Goal: Task Accomplishment & Management: Use online tool/utility

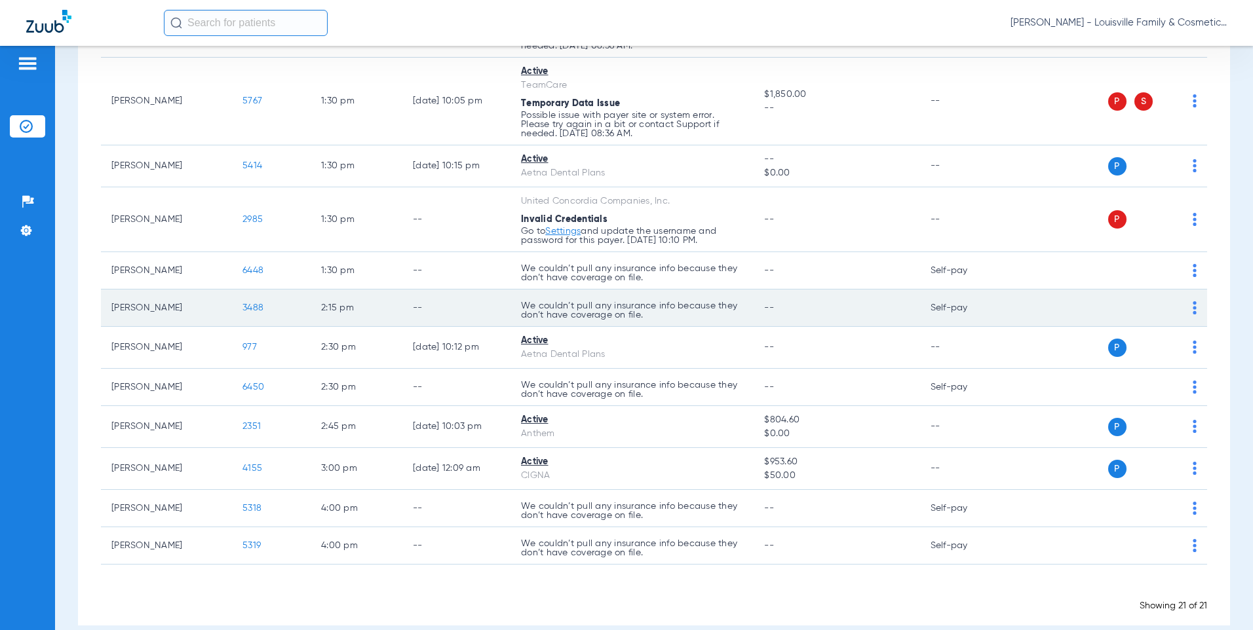
scroll to position [639, 0]
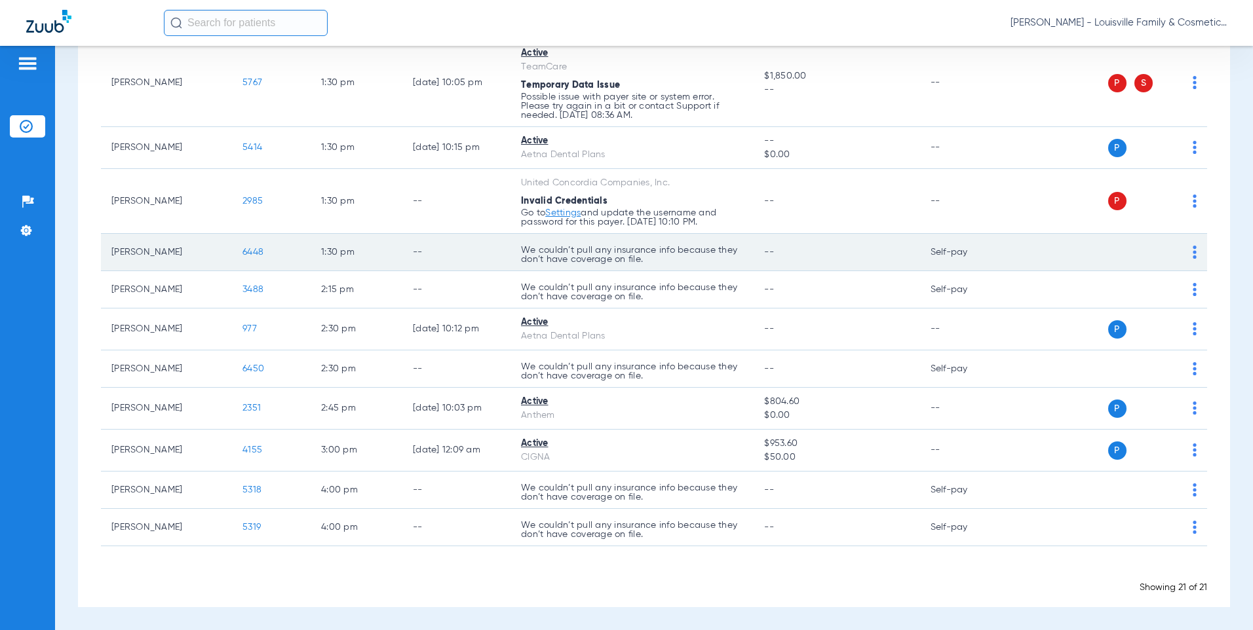
click at [249, 246] on td "6448" at bounding box center [271, 252] width 79 height 37
click at [248, 249] on span "6448" at bounding box center [252, 252] width 21 height 9
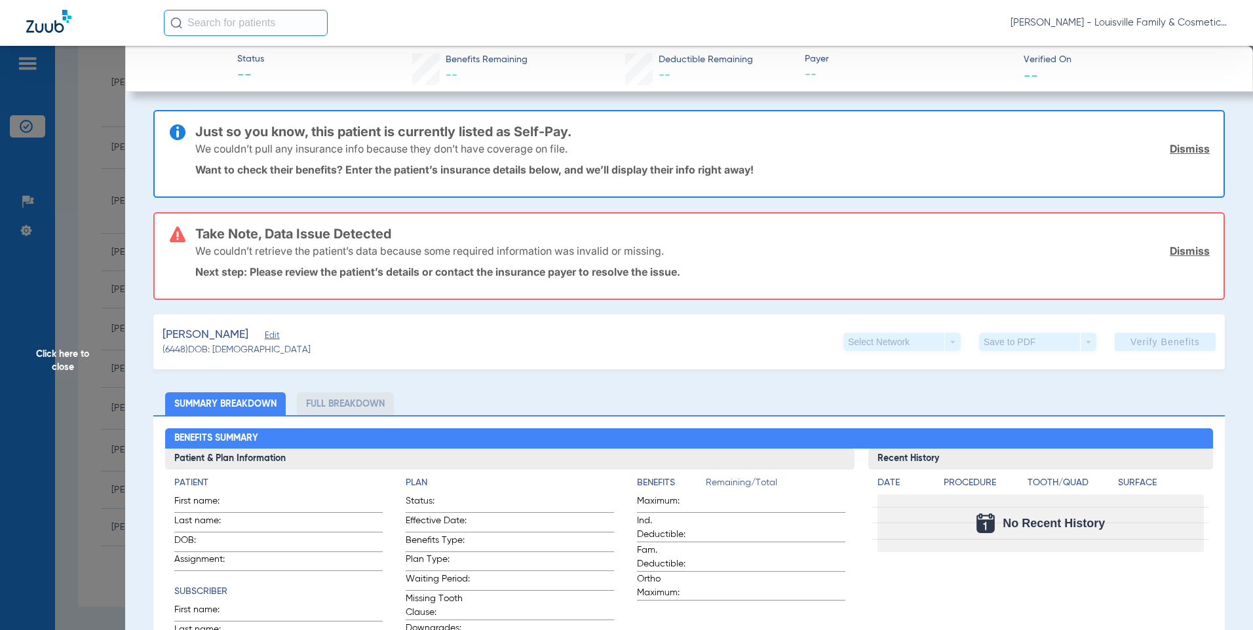
drag, startPoint x: 1173, startPoint y: 245, endPoint x: 1178, endPoint y: 237, distance: 9.7
click at [1173, 245] on link "Dismiss" at bounding box center [1190, 250] width 40 height 13
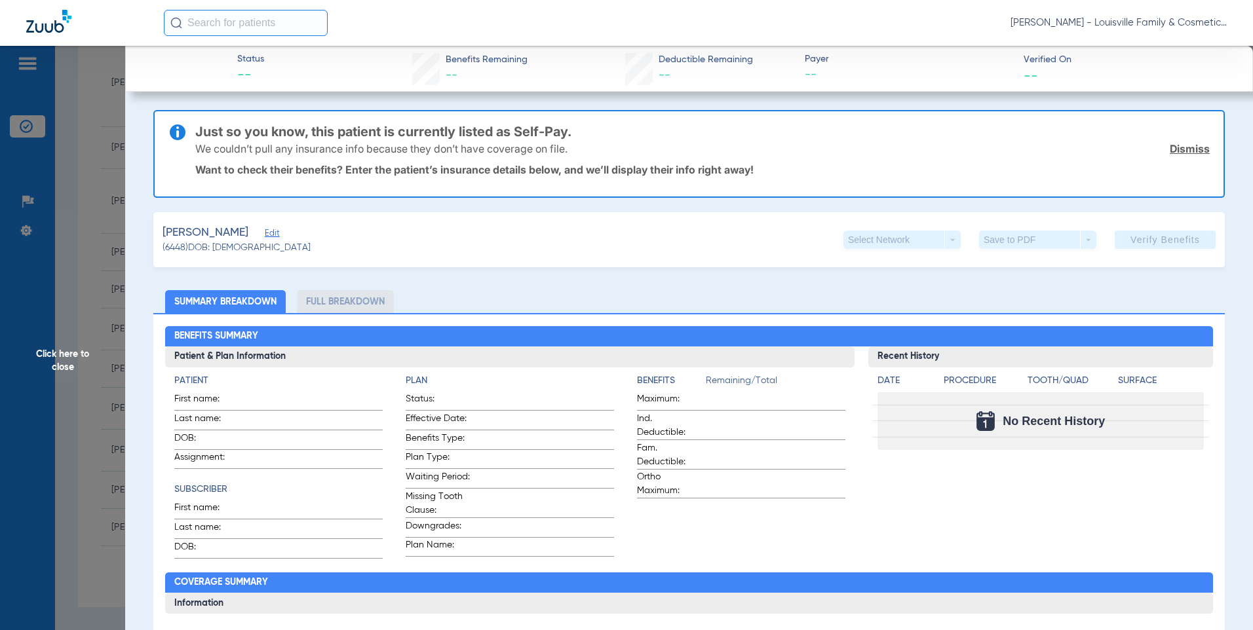
click at [1188, 144] on link "Dismiss" at bounding box center [1190, 148] width 40 height 13
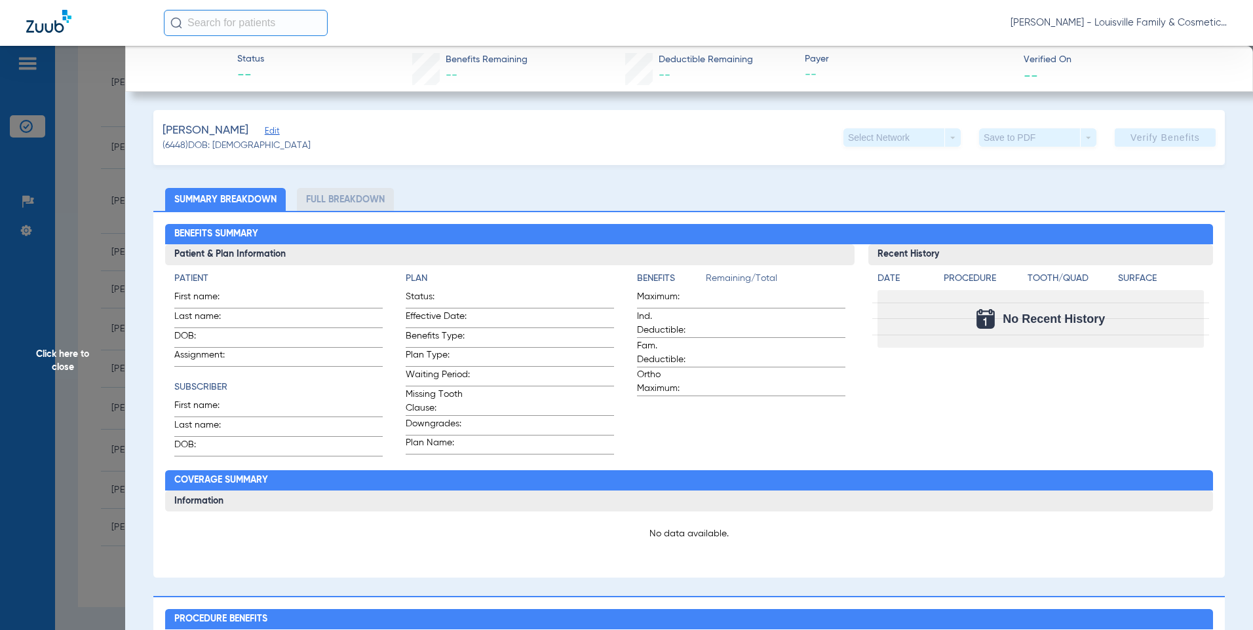
click at [265, 128] on span "Edit" at bounding box center [271, 132] width 12 height 12
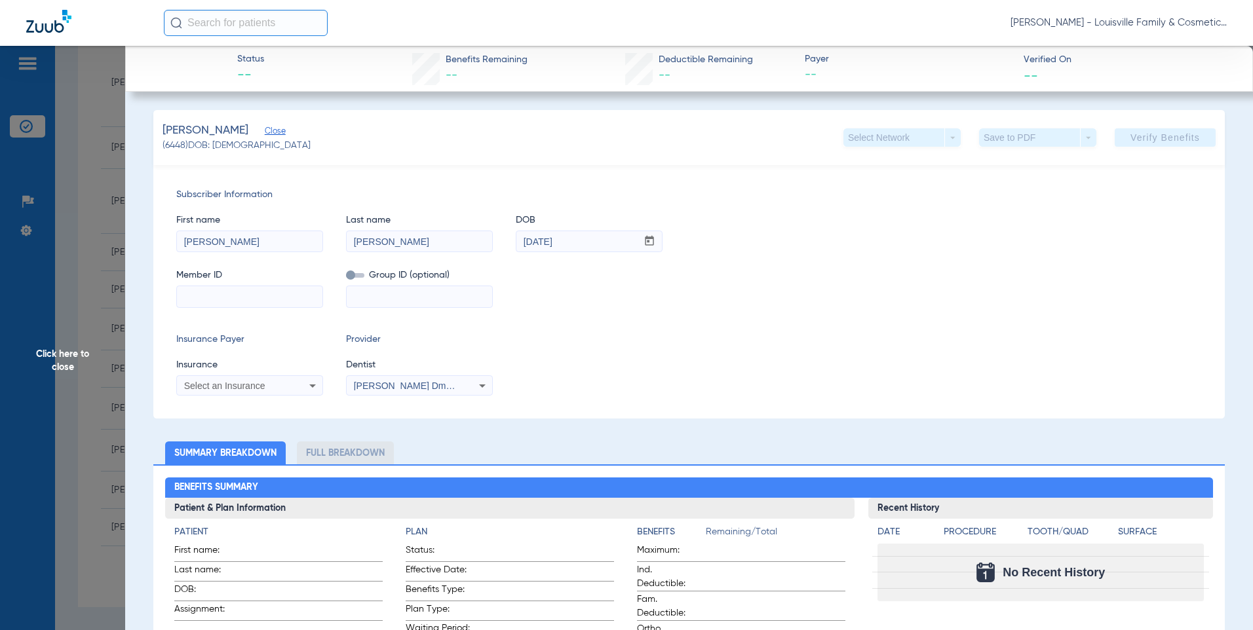
click at [237, 294] on input at bounding box center [249, 296] width 145 height 21
type input "KYL520W23985"
click at [309, 381] on icon at bounding box center [313, 386] width 16 height 16
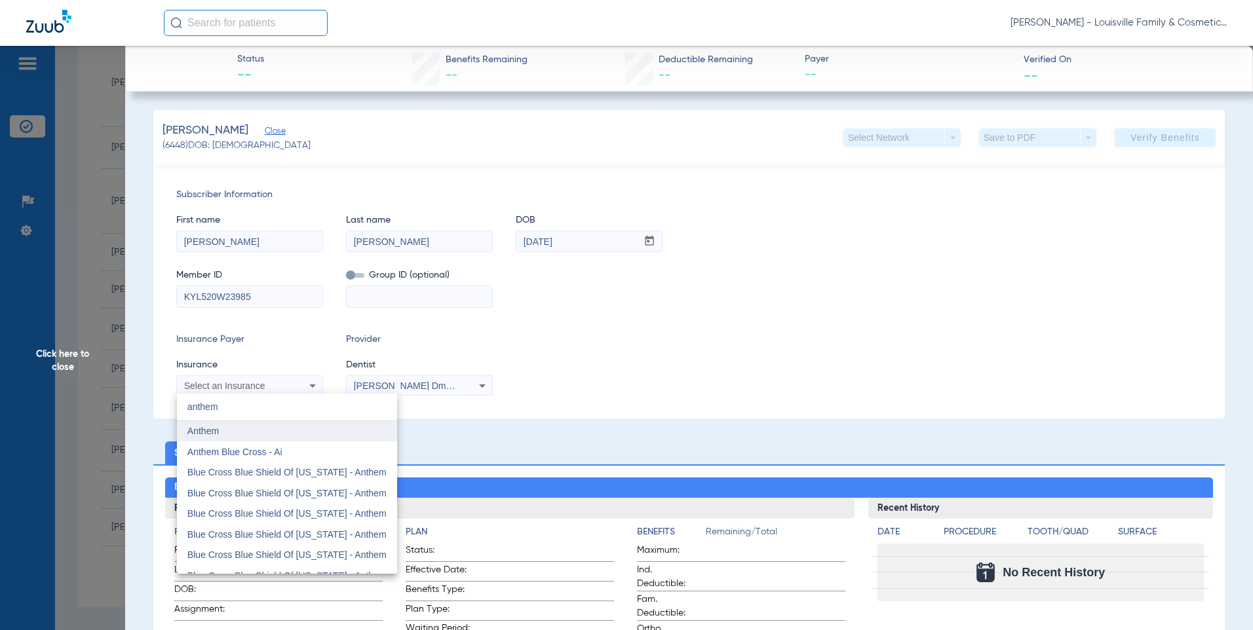
type input "anthem"
click at [225, 433] on mat-option "Anthem" at bounding box center [287, 431] width 220 height 21
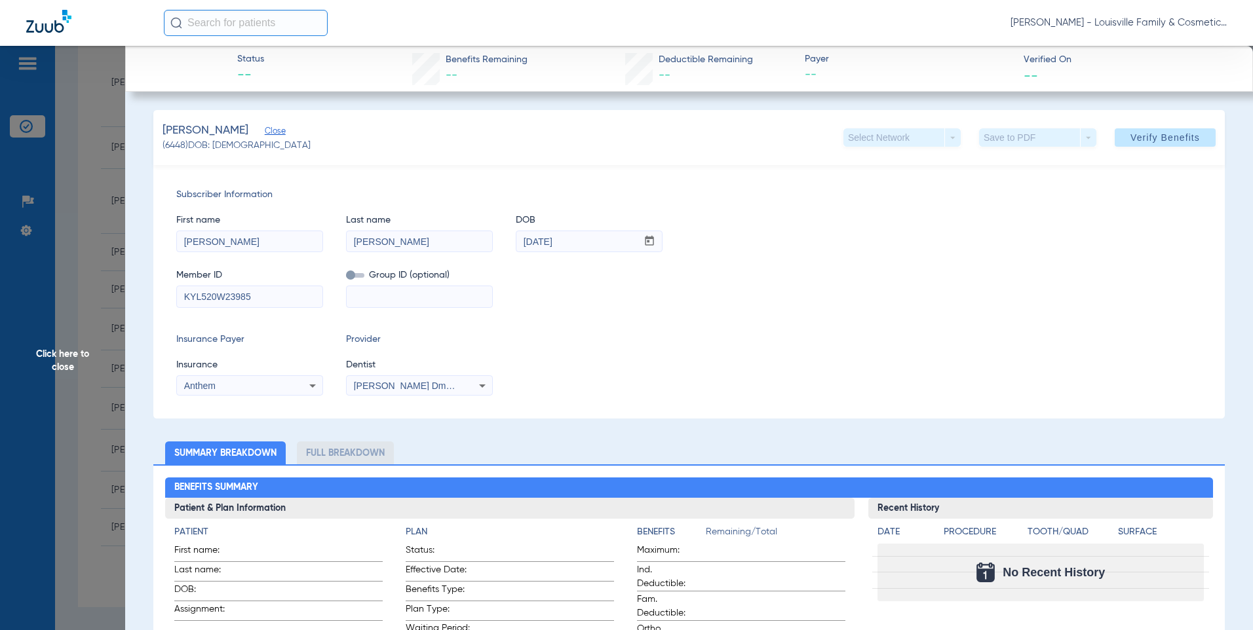
click at [460, 383] on div "[PERSON_NAME] Dmd 1922216563" at bounding box center [419, 386] width 145 height 16
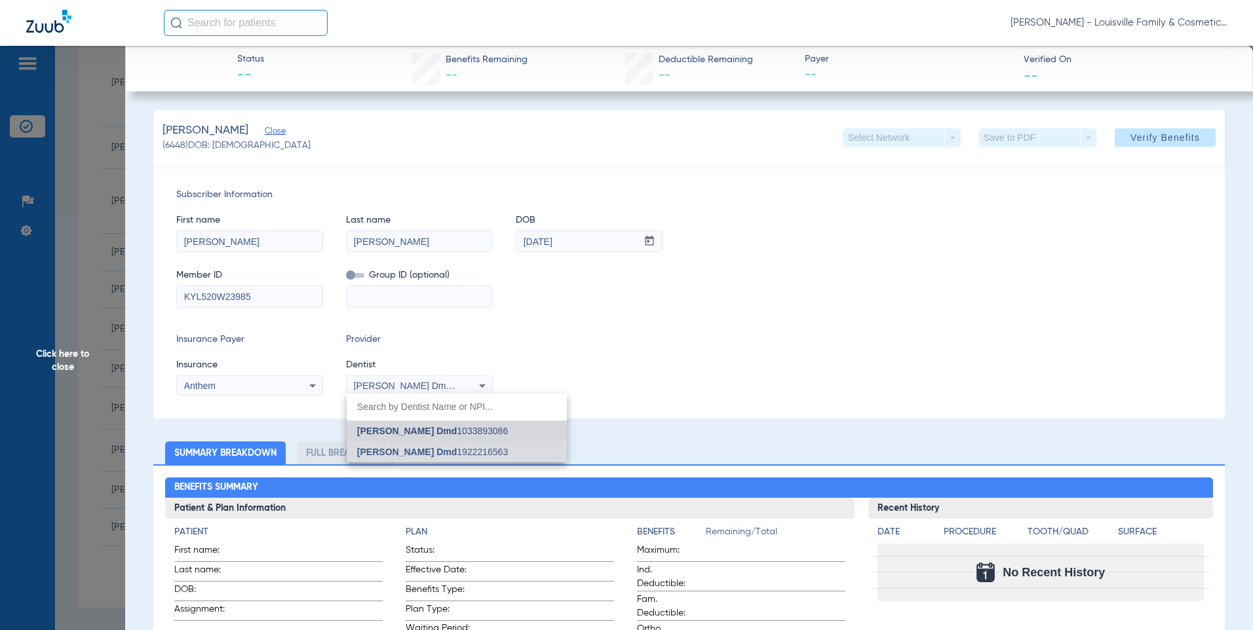
click at [423, 432] on span "[PERSON_NAME] Dmd" at bounding box center [407, 431] width 100 height 10
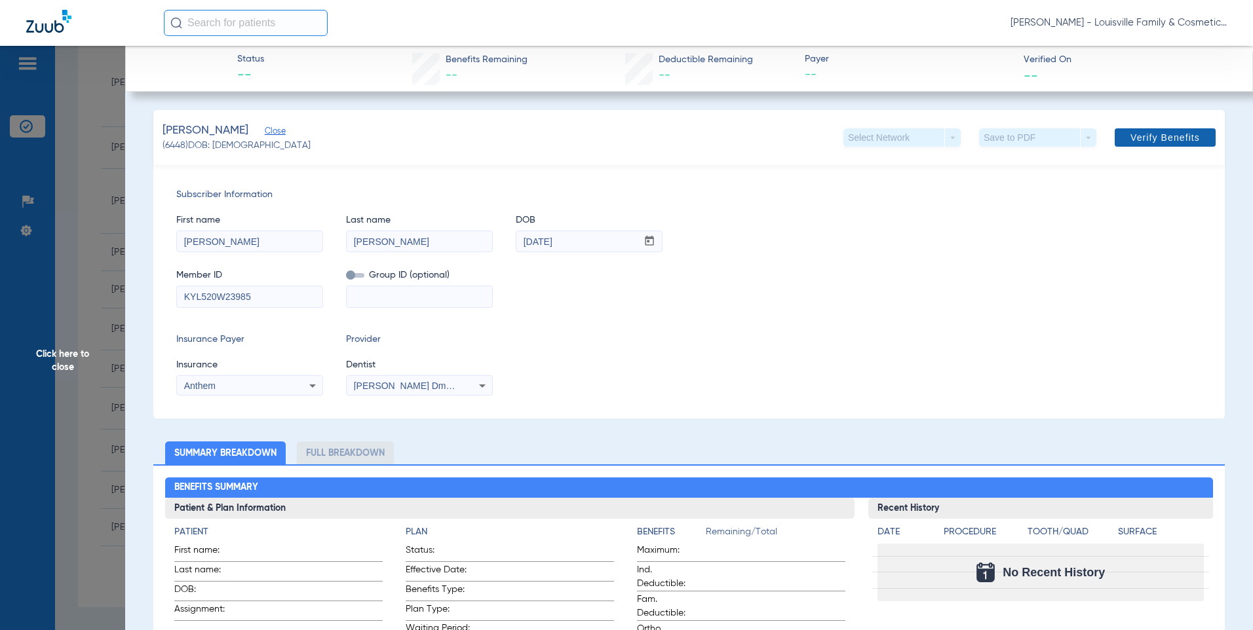
click at [1170, 132] on span "Verify Benefits" at bounding box center [1165, 137] width 69 height 10
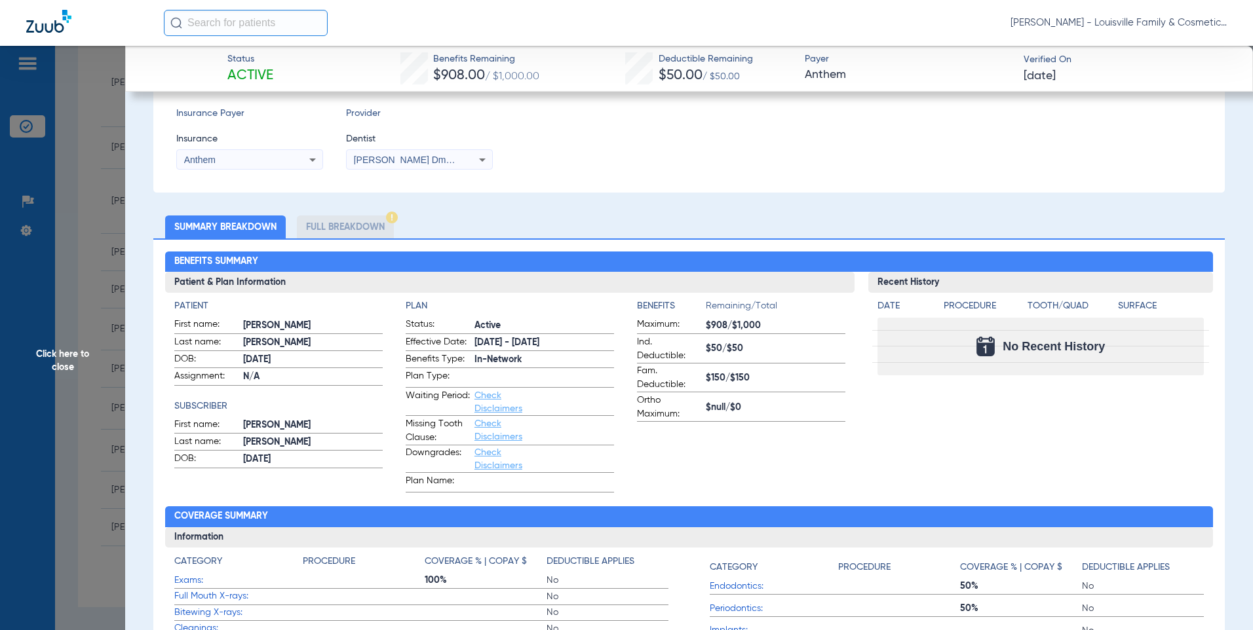
scroll to position [263, 0]
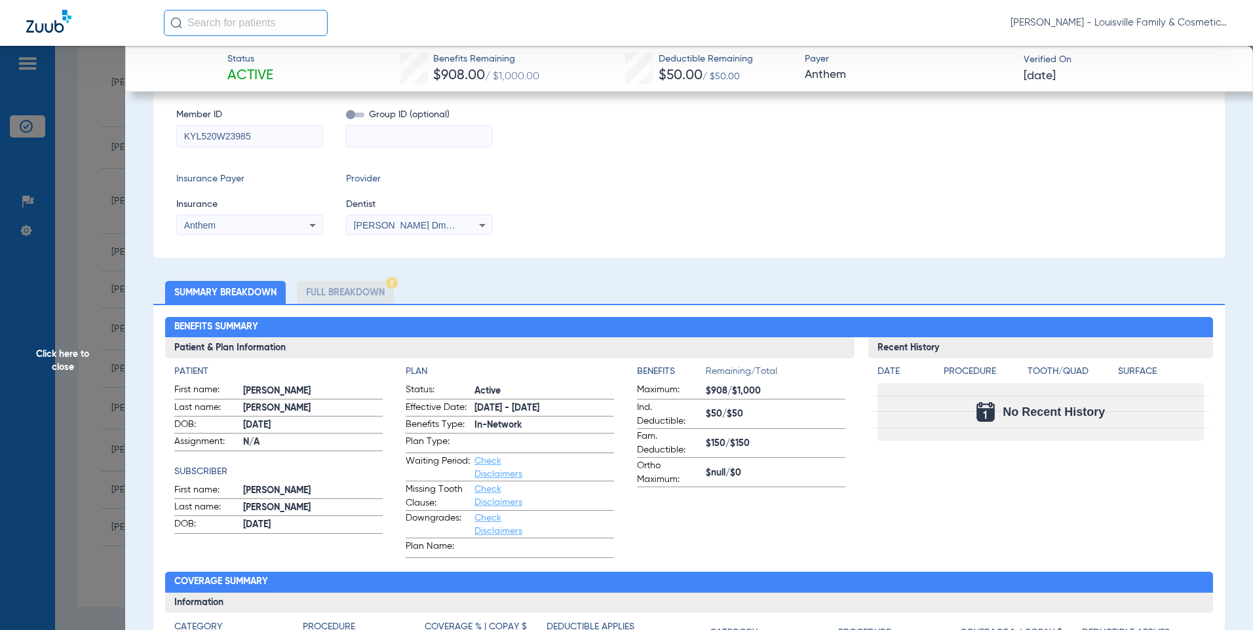
click at [346, 294] on li "Full Breakdown" at bounding box center [345, 292] width 97 height 23
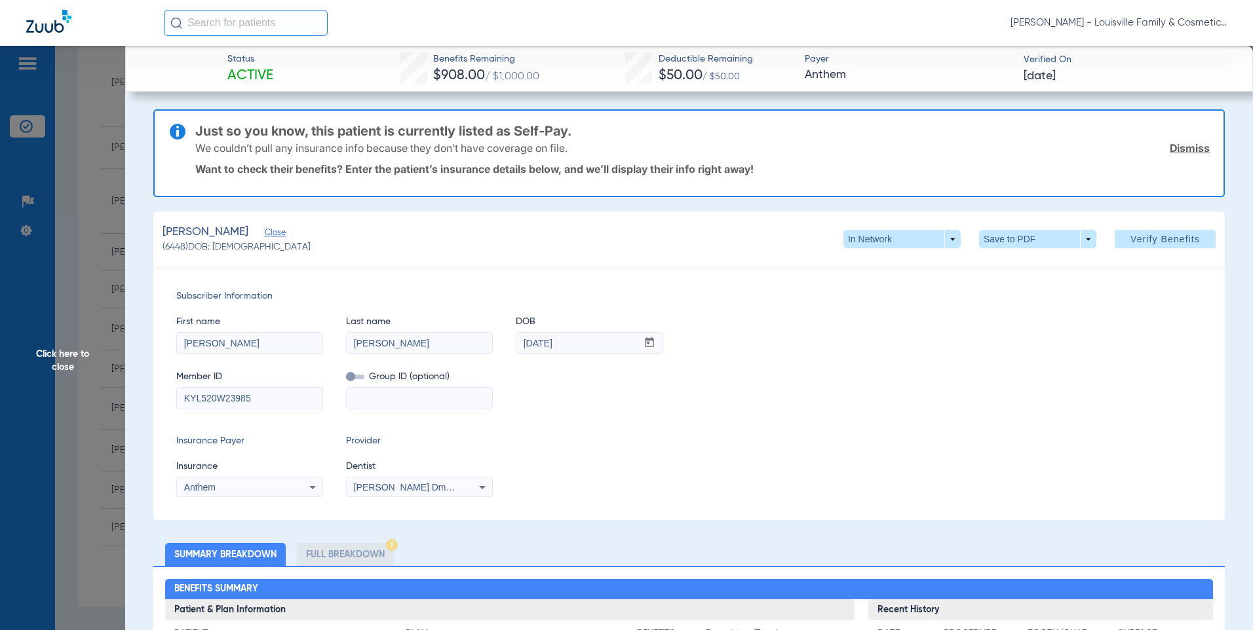
scroll to position [0, 0]
click at [1184, 148] on link "Dismiss" at bounding box center [1190, 148] width 40 height 13
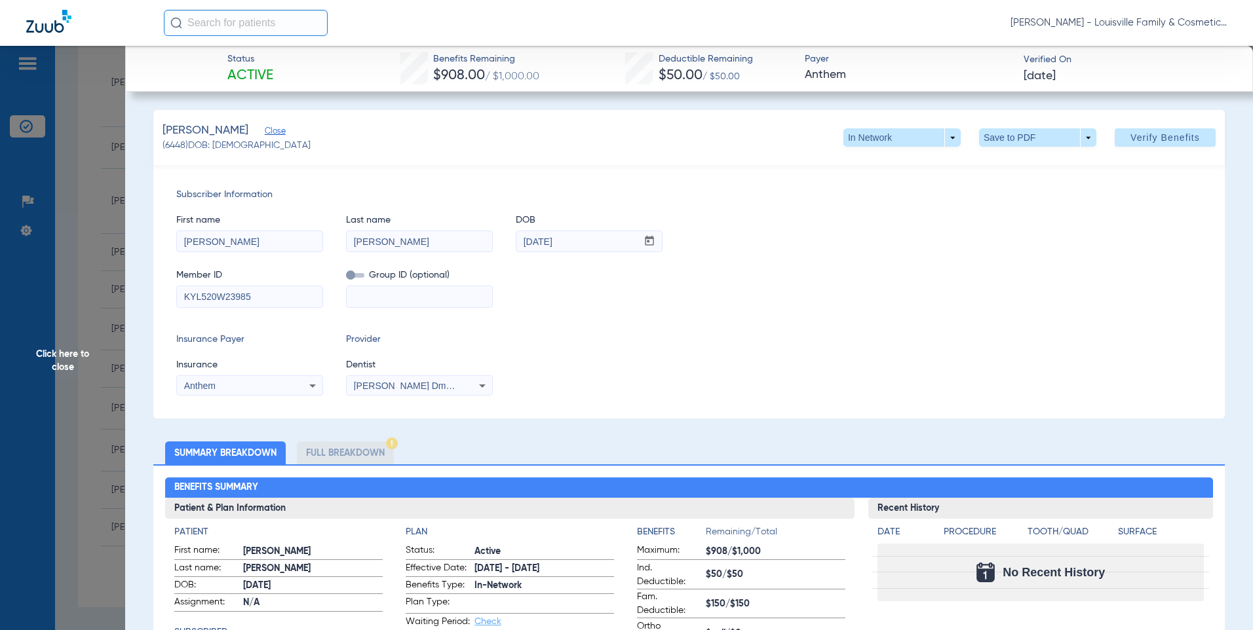
click at [59, 357] on span "Click here to close" at bounding box center [62, 361] width 125 height 630
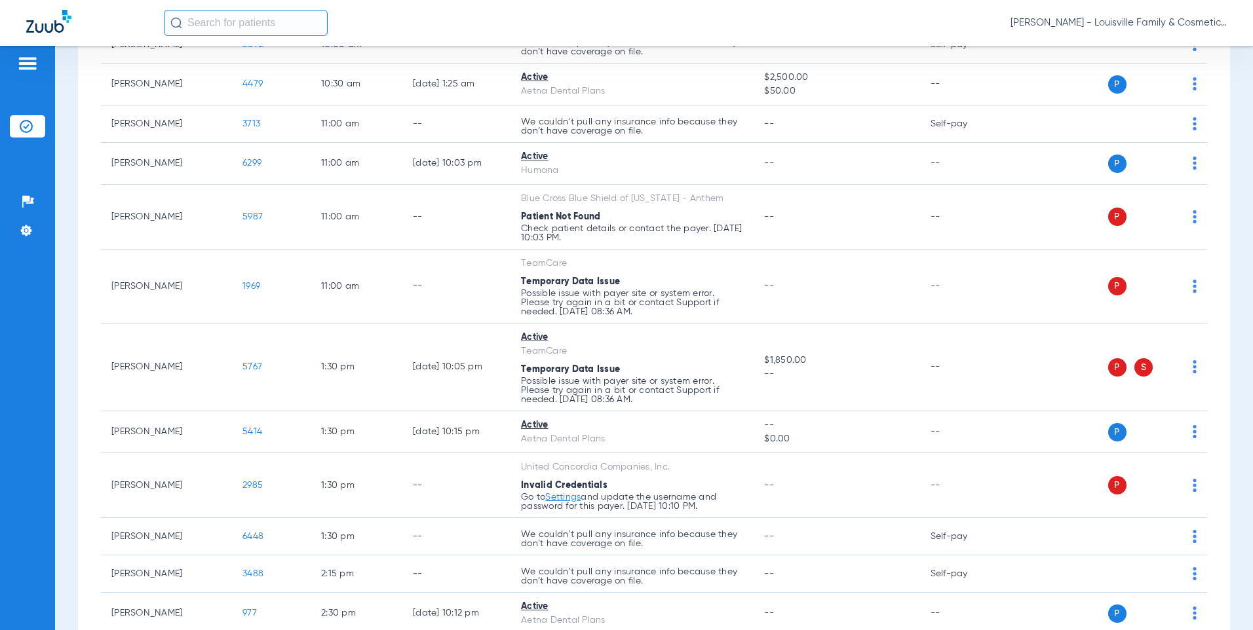
scroll to position [246, 0]
